Goal: Transaction & Acquisition: Purchase product/service

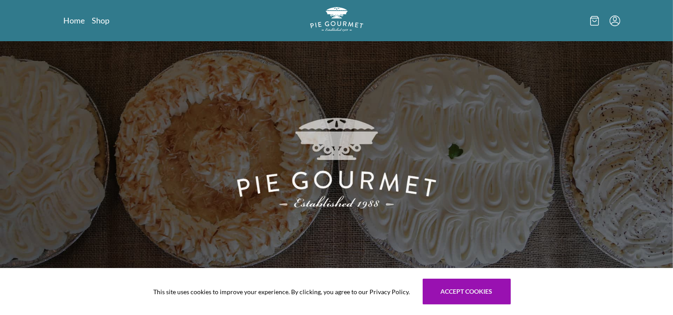
scroll to position [140, 0]
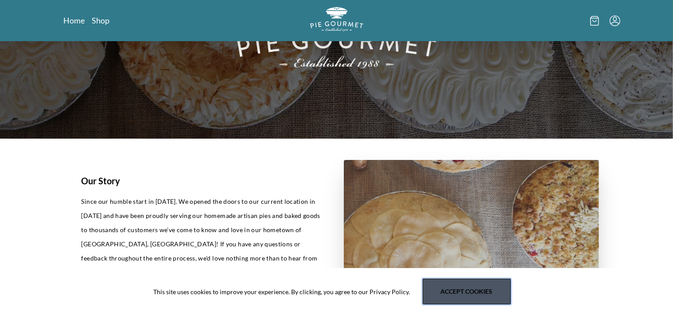
click at [456, 290] on button "Accept cookies" at bounding box center [466, 291] width 88 height 26
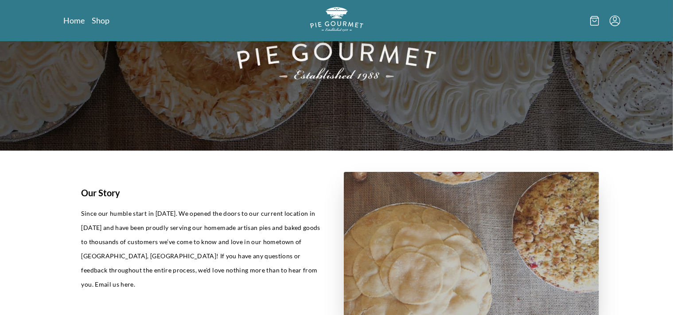
scroll to position [0, 0]
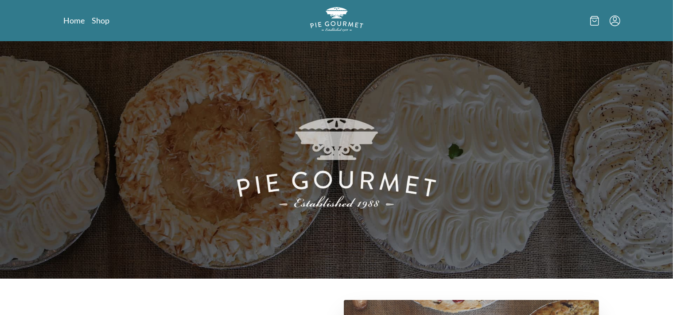
click at [594, 21] on icon at bounding box center [594, 21] width 4 height 2
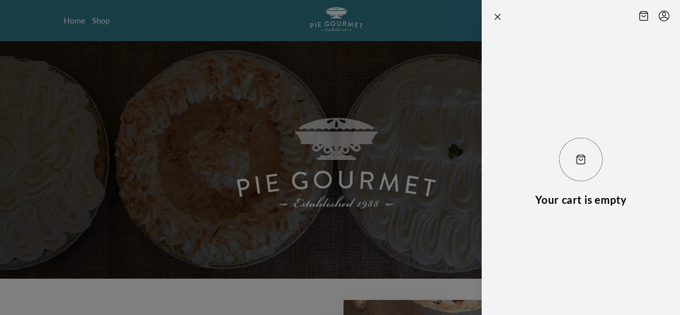
click at [373, 29] on div at bounding box center [340, 157] width 680 height 315
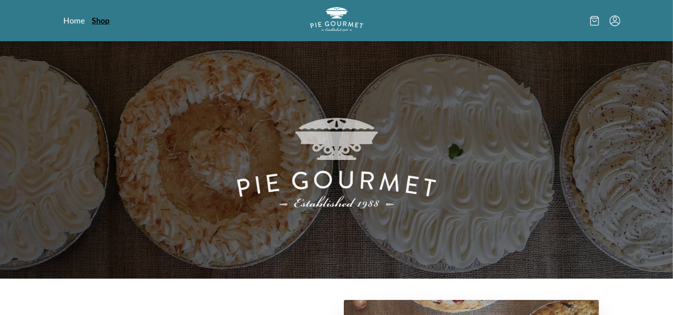
click at [100, 20] on link "Shop" at bounding box center [101, 20] width 18 height 11
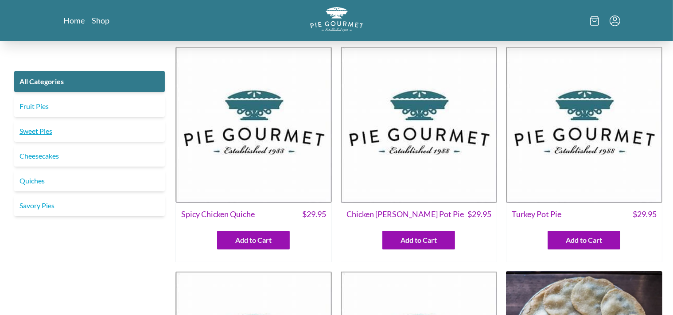
click at [39, 131] on link "Sweet Pies" at bounding box center [89, 130] width 151 height 21
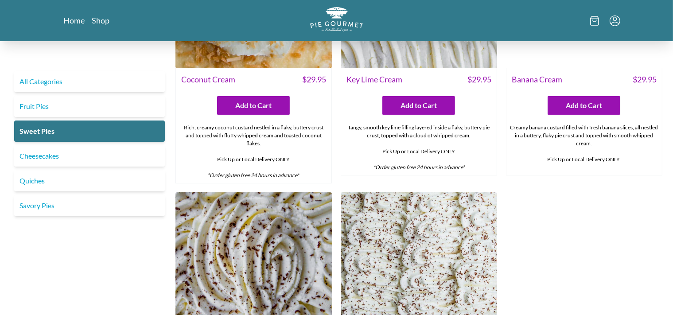
scroll to position [280, 0]
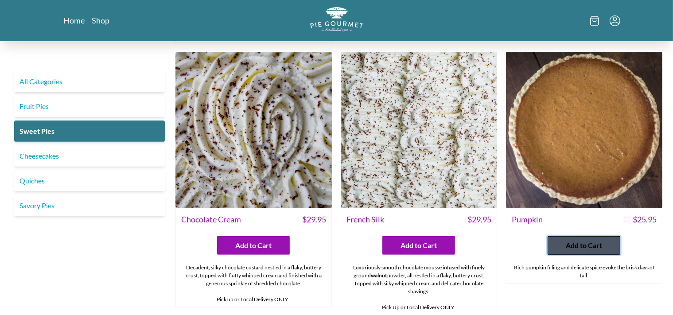
click at [584, 249] on span "Add to Cart" at bounding box center [583, 245] width 36 height 11
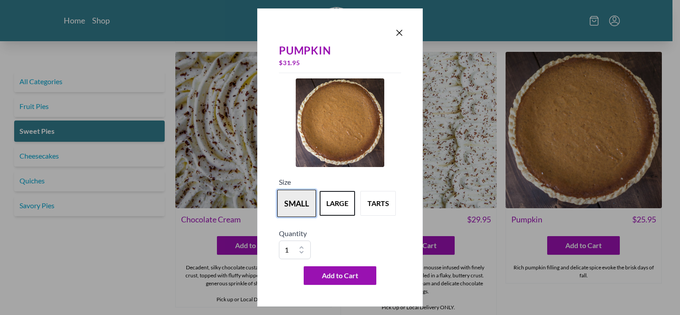
click at [296, 204] on button "small" at bounding box center [296, 202] width 39 height 27
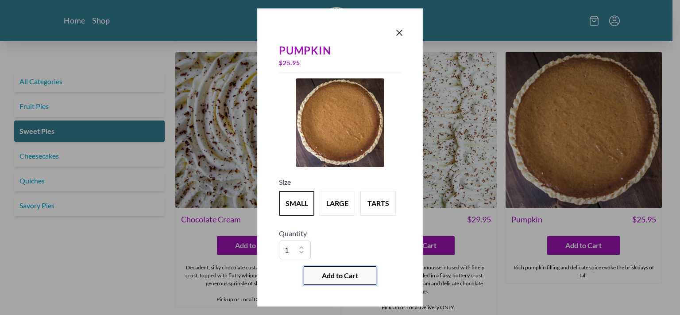
click at [341, 274] on span "Add to Cart" at bounding box center [340, 275] width 36 height 11
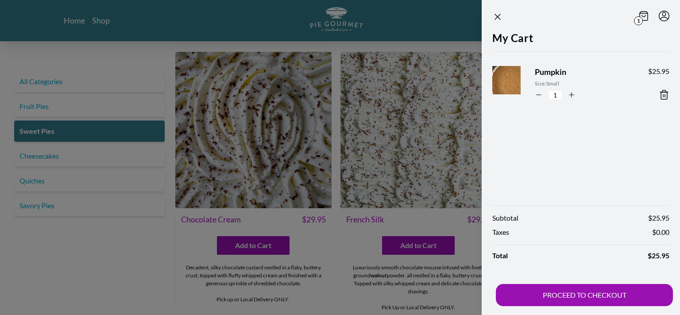
click at [329, 237] on div at bounding box center [340, 157] width 680 height 315
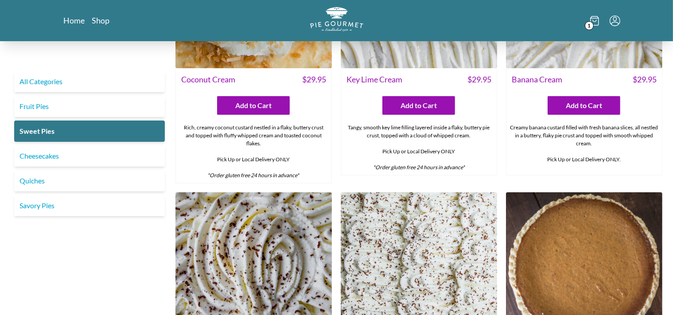
scroll to position [0, 0]
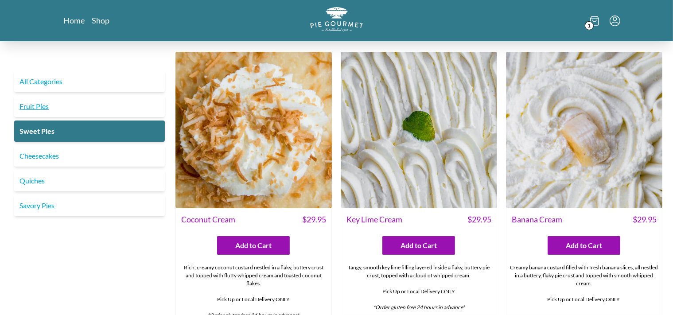
click at [44, 107] on link "Fruit Pies" at bounding box center [89, 106] width 151 height 21
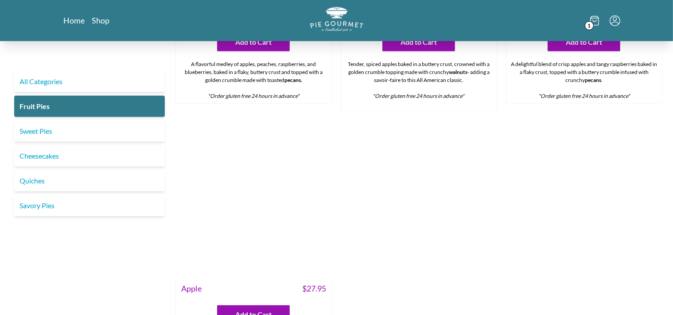
scroll to position [888, 0]
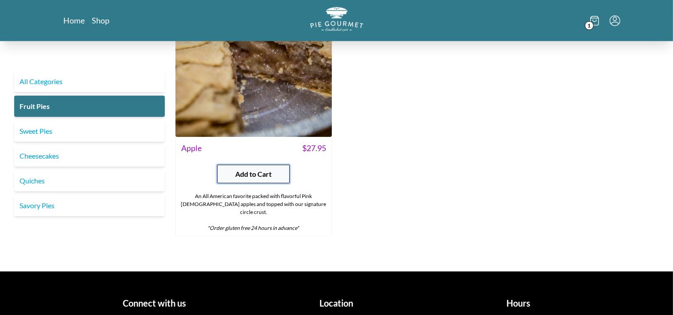
click at [251, 170] on button "Add to Cart" at bounding box center [253, 174] width 73 height 19
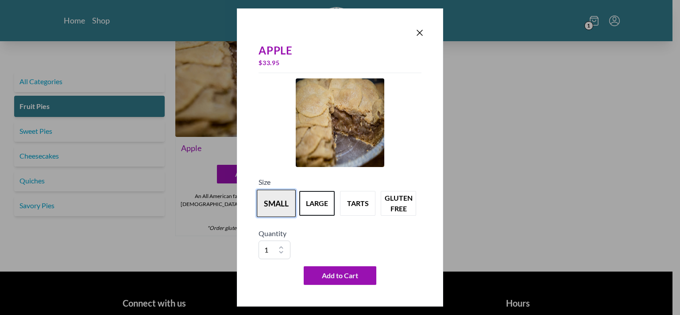
click at [278, 210] on button "small" at bounding box center [276, 202] width 39 height 27
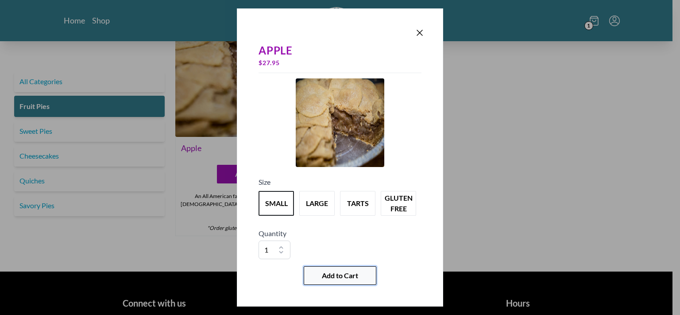
click at [352, 280] on span "Add to Cart" at bounding box center [340, 275] width 36 height 11
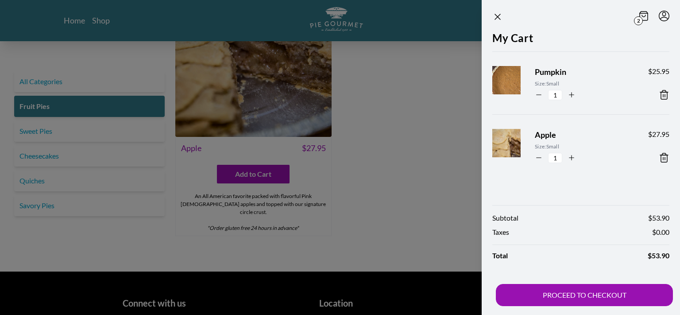
click at [432, 106] on div at bounding box center [340, 157] width 680 height 315
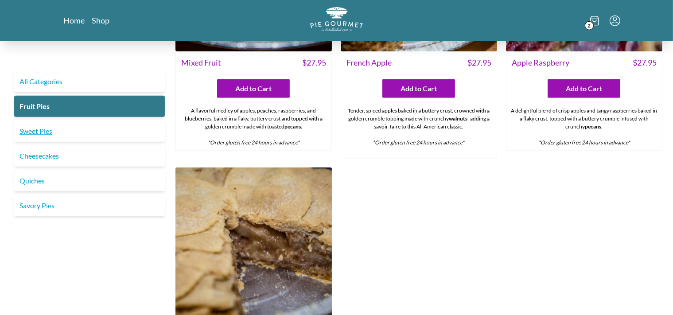
scroll to position [514, 0]
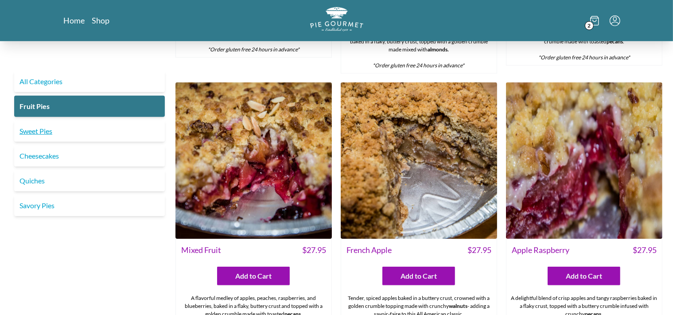
click at [45, 134] on link "Sweet Pies" at bounding box center [89, 130] width 151 height 21
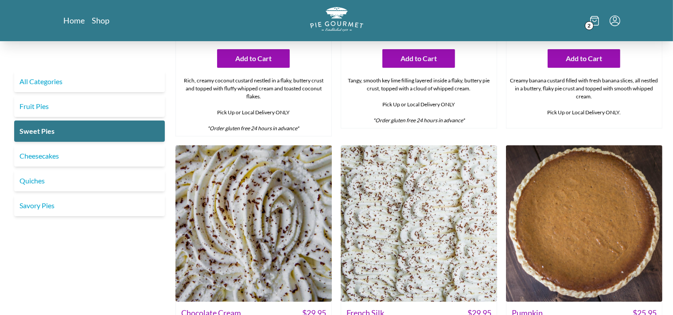
scroll to position [374, 0]
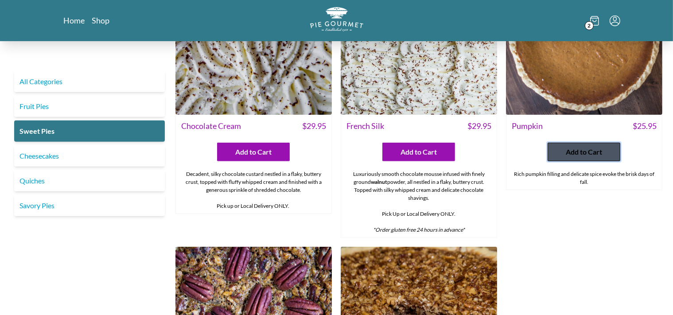
click at [581, 150] on span "Add to Cart" at bounding box center [583, 152] width 36 height 11
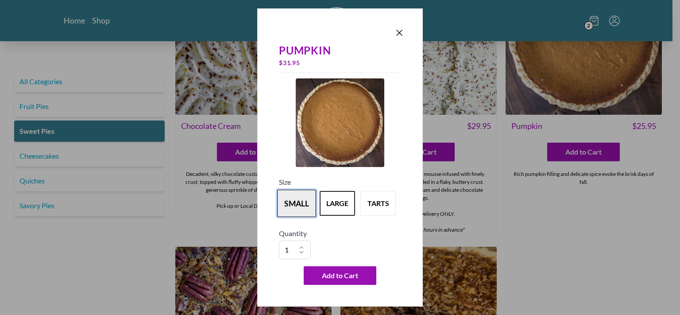
click at [298, 199] on button "small" at bounding box center [296, 202] width 39 height 27
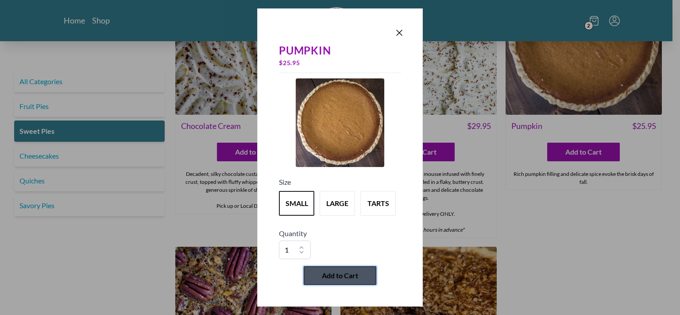
click at [339, 278] on span "Add to Cart" at bounding box center [340, 275] width 36 height 11
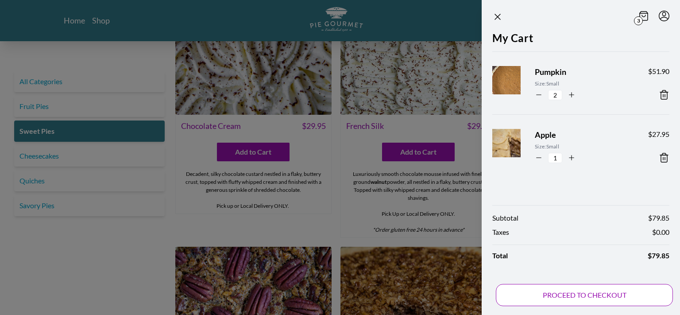
click at [585, 292] on button "PROCEED TO CHECKOUT" at bounding box center [584, 295] width 177 height 22
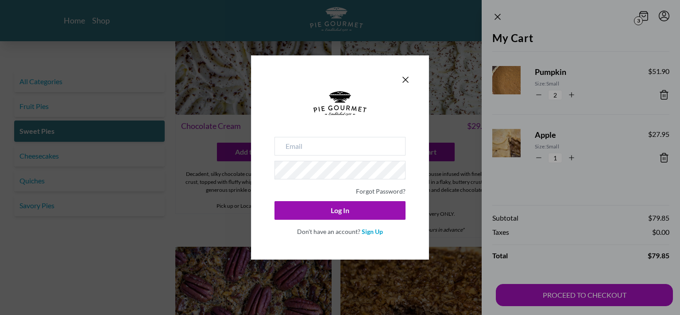
click at [580, 243] on div "Forgot Password? Log In Don't have an account? Sign Up" at bounding box center [340, 157] width 680 height 315
click at [407, 77] on icon "Close panel" at bounding box center [405, 79] width 11 height 11
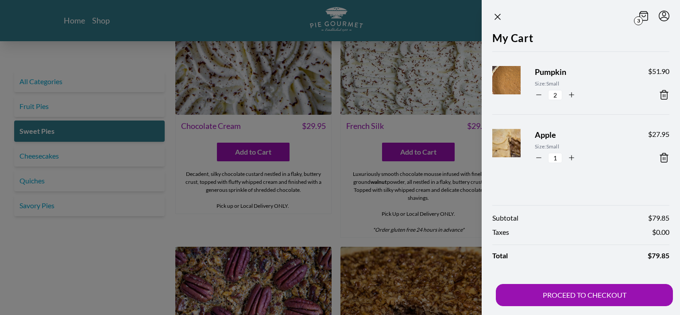
click at [265, 225] on div at bounding box center [340, 157] width 680 height 315
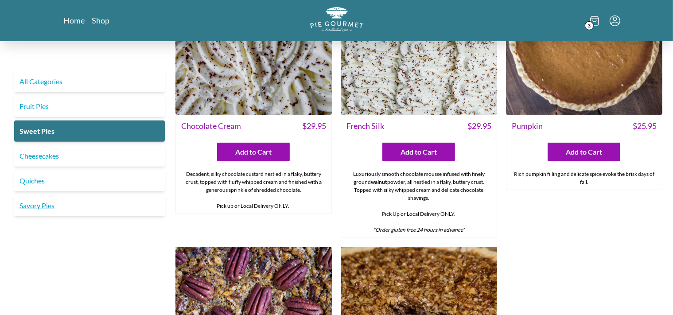
click at [43, 207] on link "Savory Pies" at bounding box center [89, 205] width 151 height 21
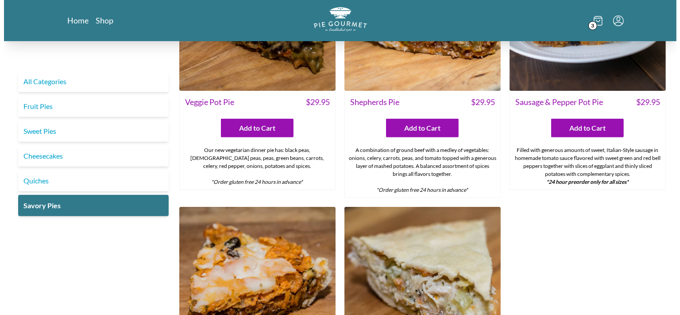
scroll to position [295, 0]
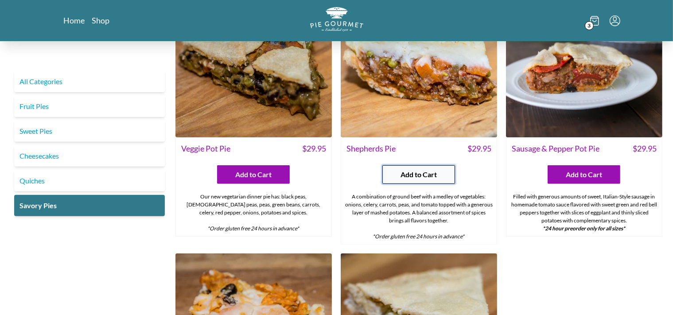
click at [418, 176] on span "Add to Cart" at bounding box center [418, 174] width 36 height 11
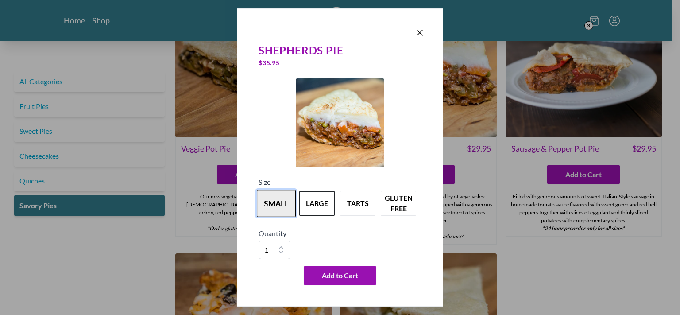
click at [274, 206] on button "small" at bounding box center [276, 202] width 39 height 27
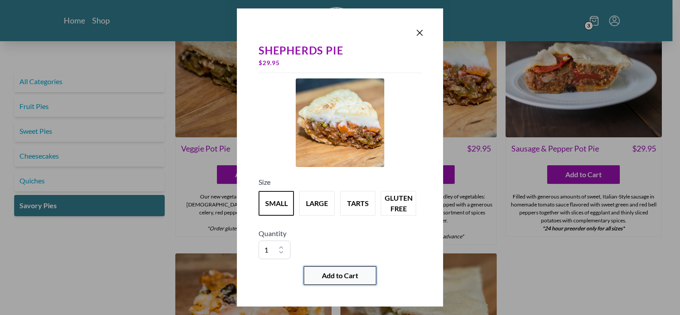
click at [335, 274] on span "Add to Cart" at bounding box center [340, 275] width 36 height 11
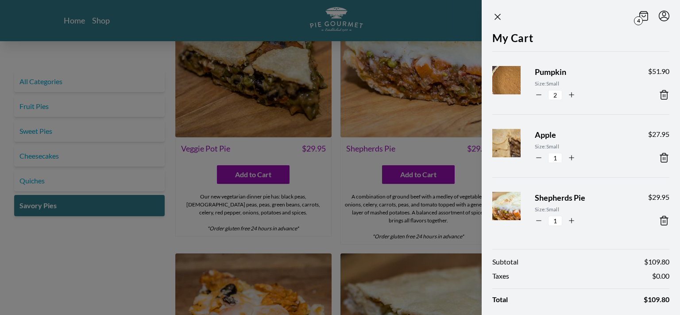
scroll to position [44, 0]
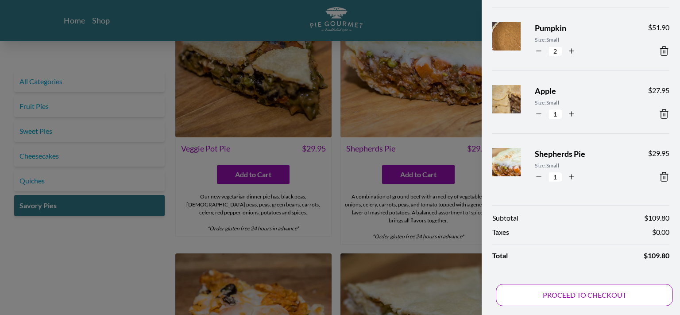
click at [592, 294] on button "PROCEED TO CHECKOUT" at bounding box center [584, 295] width 177 height 22
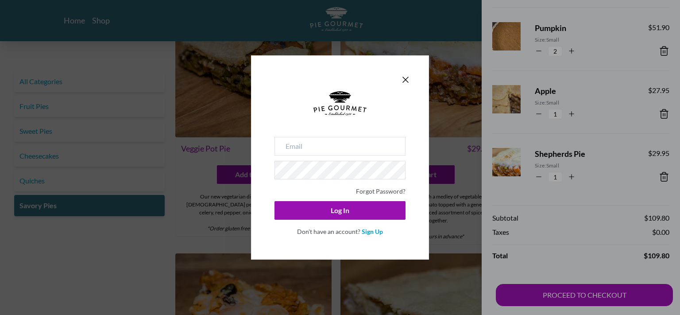
click at [568, 233] on div "Forgot Password? Log In Don't have an account? Sign Up" at bounding box center [340, 157] width 680 height 315
click at [406, 80] on icon "Close panel" at bounding box center [405, 79] width 5 height 5
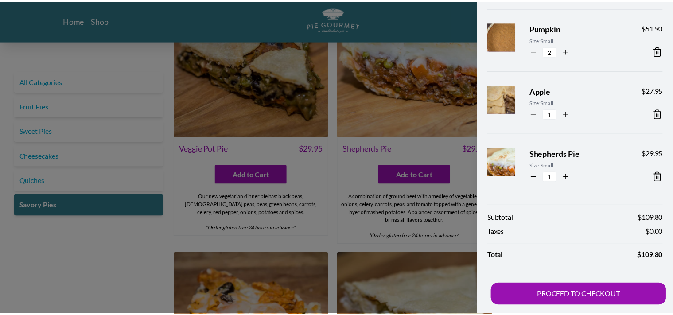
scroll to position [0, 0]
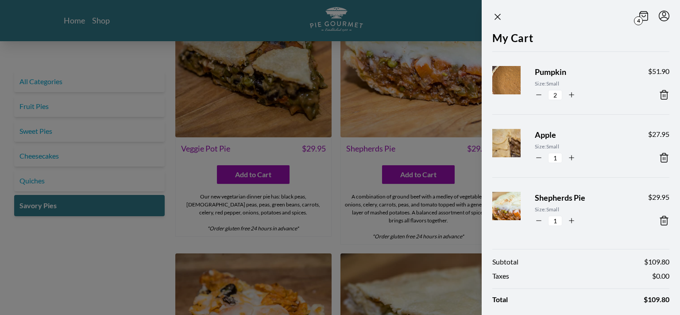
click at [639, 13] on icon at bounding box center [643, 16] width 9 height 10
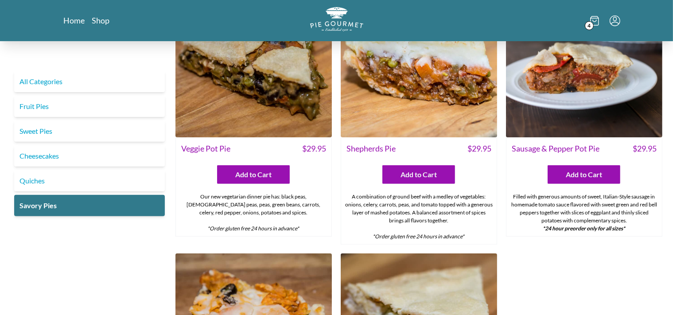
click at [592, 22] on icon at bounding box center [594, 21] width 9 height 10
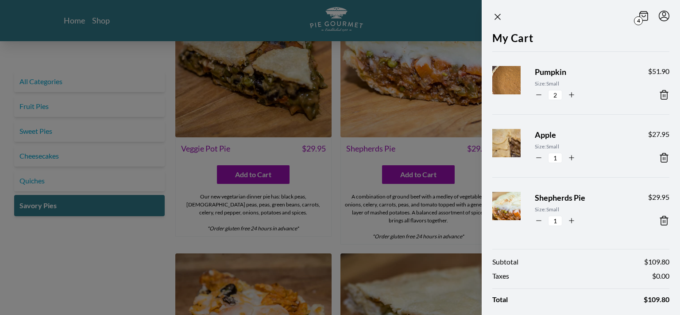
click at [439, 4] on div at bounding box center [340, 157] width 680 height 315
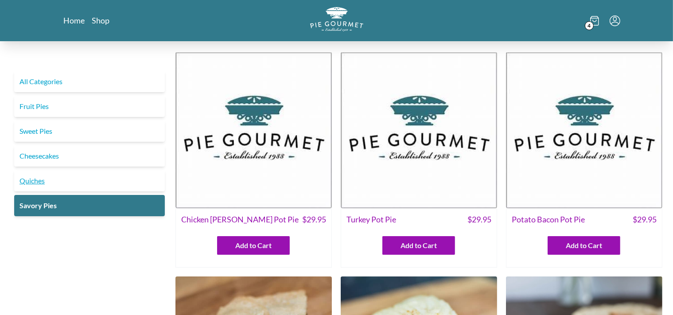
click at [39, 183] on link "Quiches" at bounding box center [89, 180] width 151 height 21
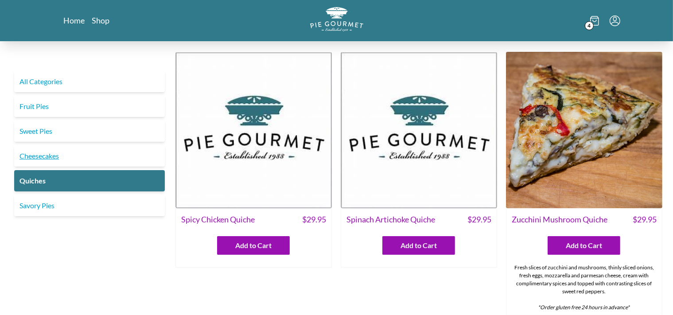
click at [37, 157] on link "Cheesecakes" at bounding box center [89, 155] width 151 height 21
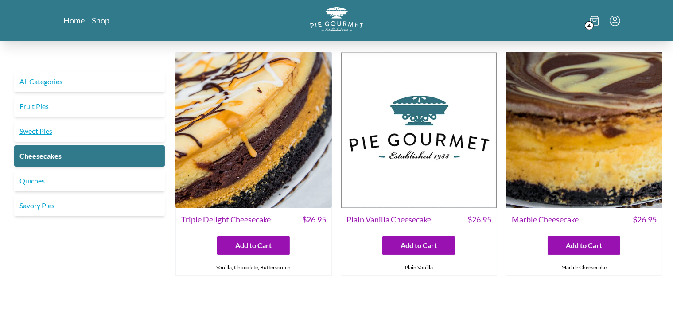
click at [37, 134] on link "Sweet Pies" at bounding box center [89, 130] width 151 height 21
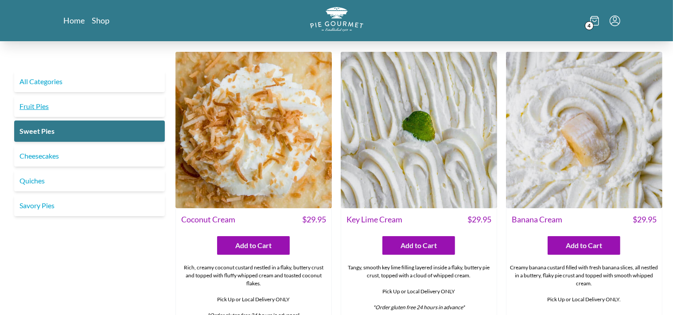
click at [30, 107] on link "Fruit Pies" at bounding box center [89, 106] width 151 height 21
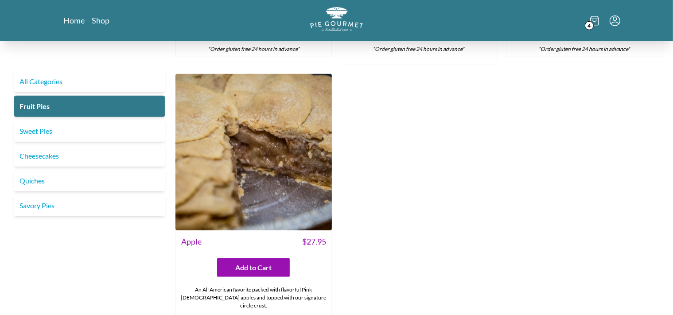
scroll to position [561, 0]
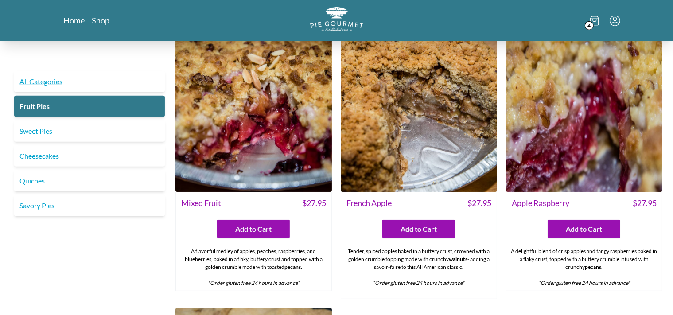
click at [45, 84] on link "All Categories" at bounding box center [89, 81] width 151 height 21
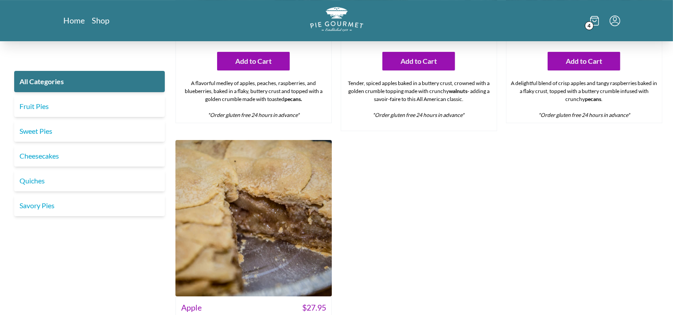
scroll to position [3072, 0]
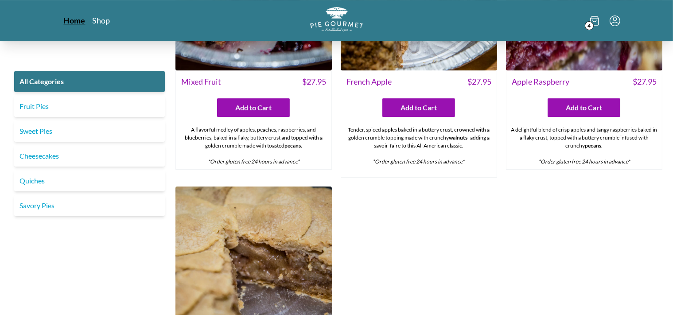
click at [73, 20] on link "Home" at bounding box center [75, 20] width 22 height 11
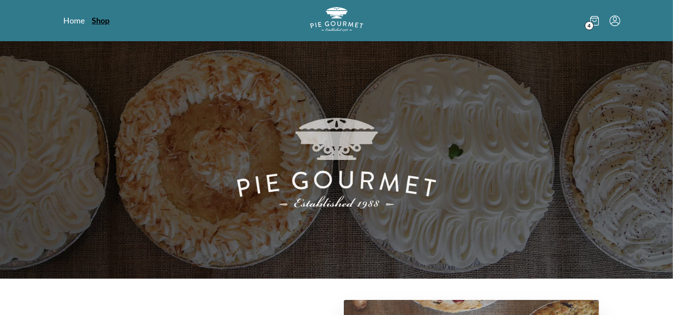
click at [105, 19] on link "Shop" at bounding box center [101, 20] width 18 height 11
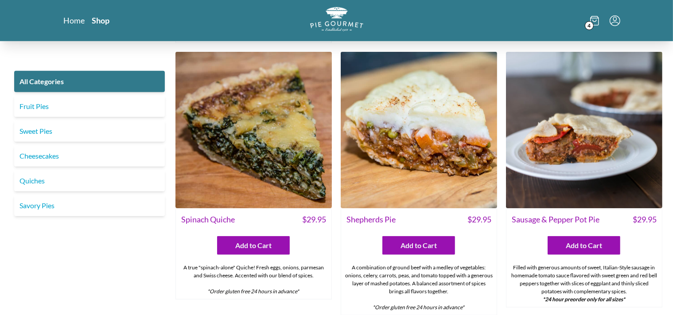
scroll to position [982, 0]
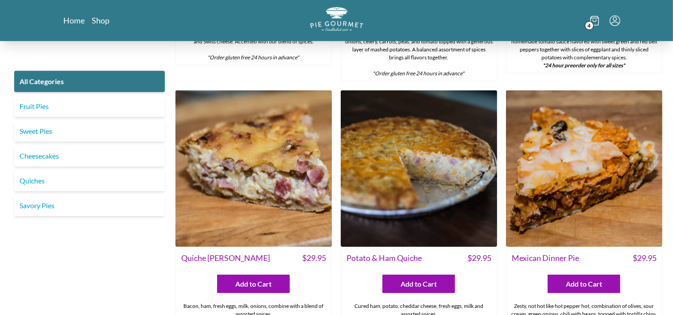
click at [616, 22] on icon "Menu" at bounding box center [614, 20] width 11 height 11
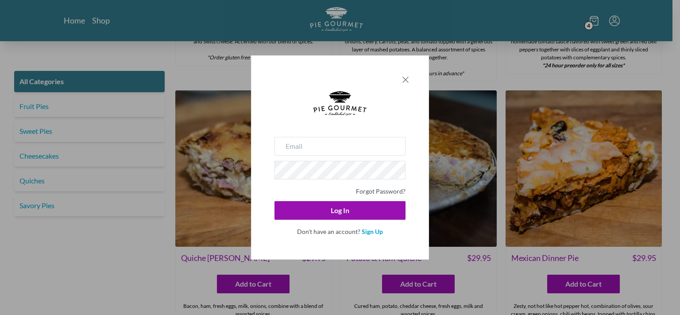
click at [402, 81] on icon "Close panel" at bounding box center [405, 79] width 11 height 11
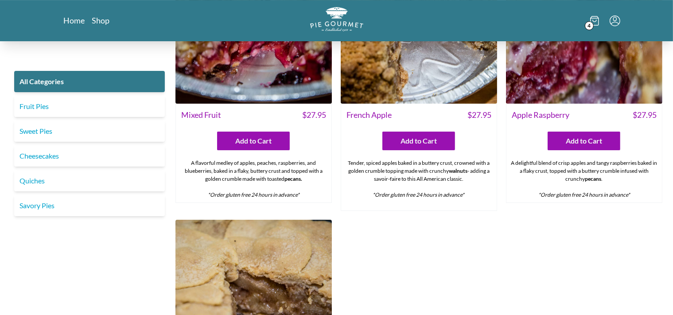
scroll to position [3306, 0]
